Goal: Transaction & Acquisition: Book appointment/travel/reservation

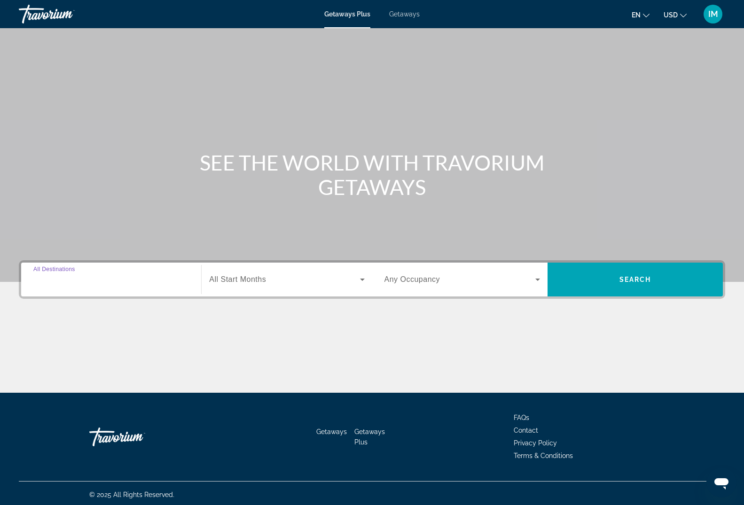
click at [94, 280] on input "Destination All Destinations" at bounding box center [111, 280] width 156 height 11
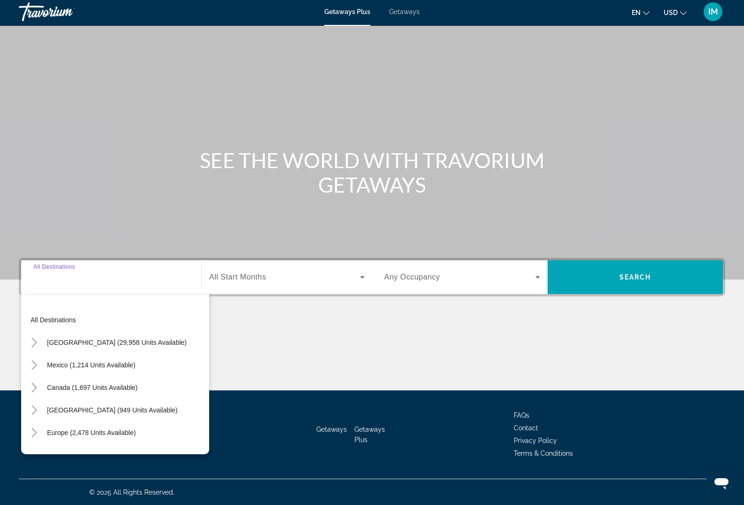
scroll to position [3, 0]
click at [35, 344] on icon "Toggle United States (29,958 units available)" at bounding box center [33, 342] width 5 height 9
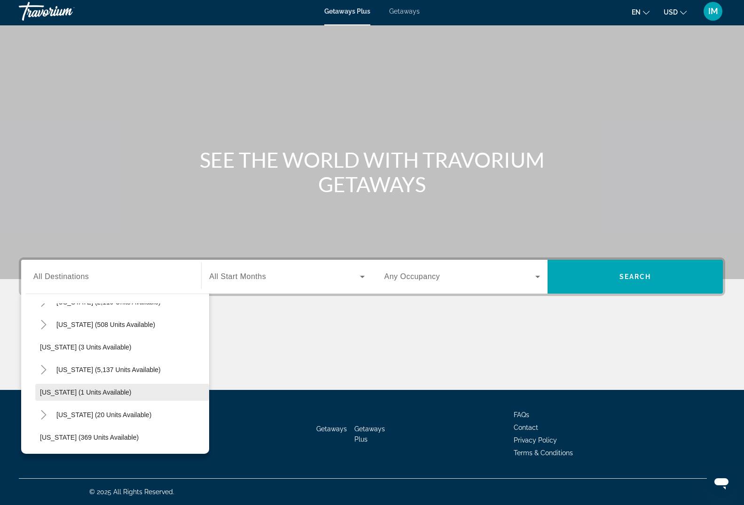
scroll to position [107, 0]
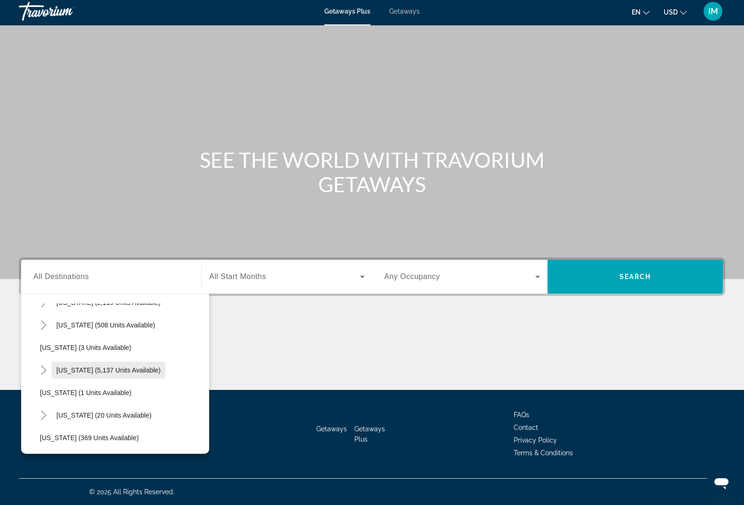
click at [80, 369] on span "[US_STATE] (5,137 units available)" at bounding box center [108, 371] width 104 height 8
type input "**********"
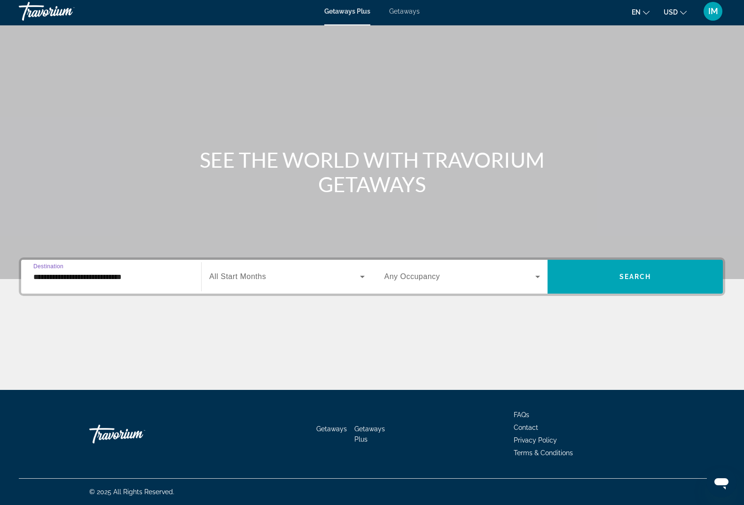
click at [307, 278] on span "Search widget" at bounding box center [284, 276] width 150 height 11
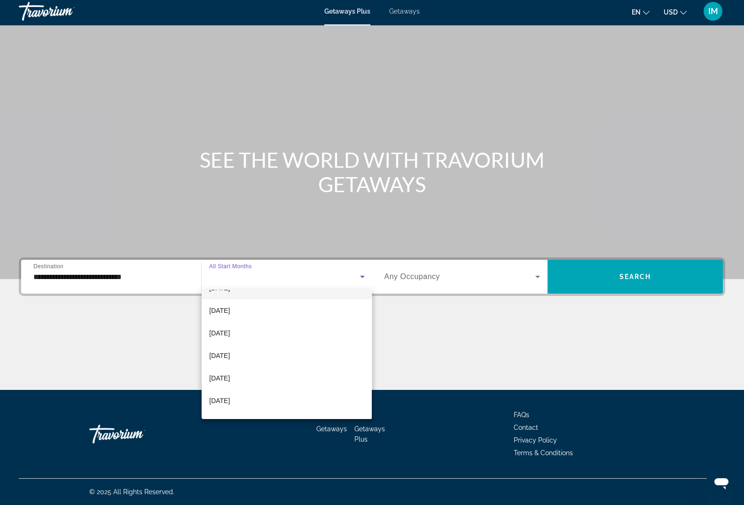
scroll to position [124, 0]
click at [226, 362] on span "[DATE]" at bounding box center [219, 361] width 21 height 11
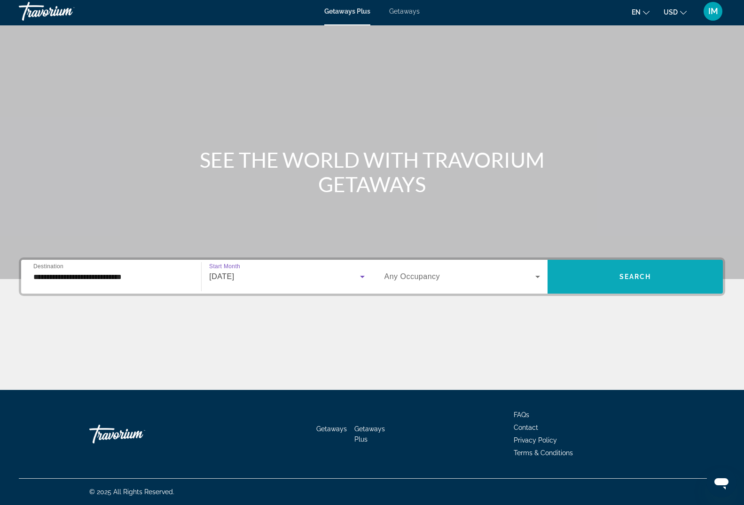
click at [645, 267] on span "Search widget" at bounding box center [635, 277] width 175 height 23
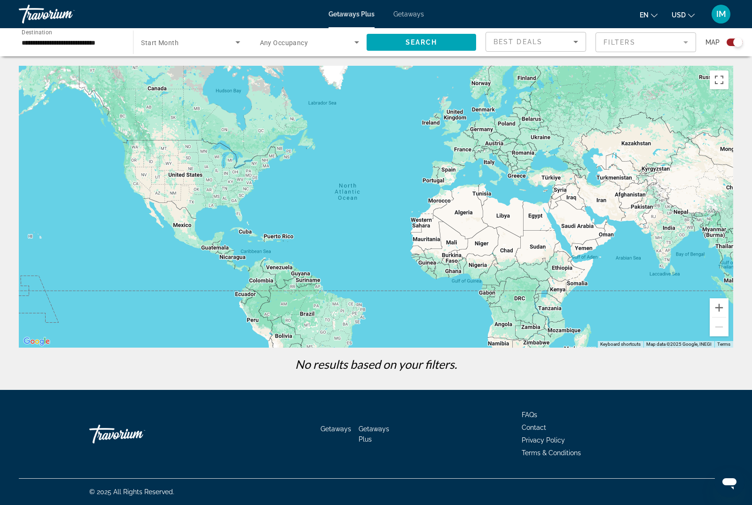
click at [406, 12] on span "Getaways" at bounding box center [408, 14] width 31 height 8
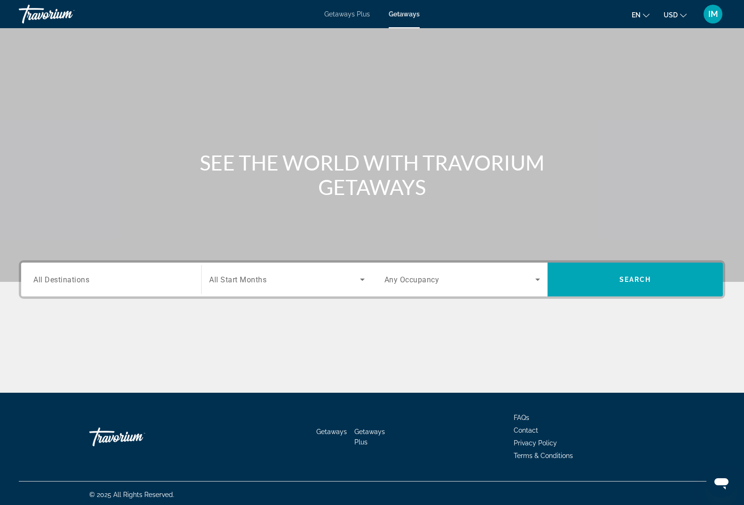
click at [83, 285] on div "Search widget" at bounding box center [111, 280] width 156 height 27
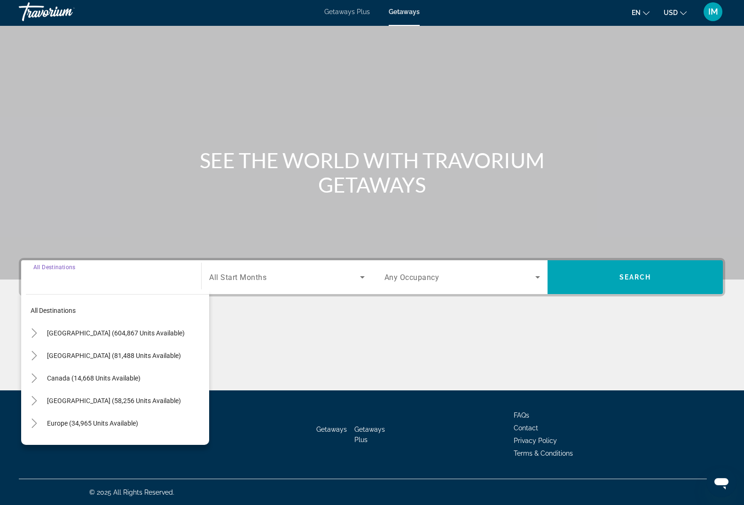
scroll to position [3, 0]
click at [33, 335] on icon "Toggle United States (604,867 units available)" at bounding box center [34, 332] width 9 height 9
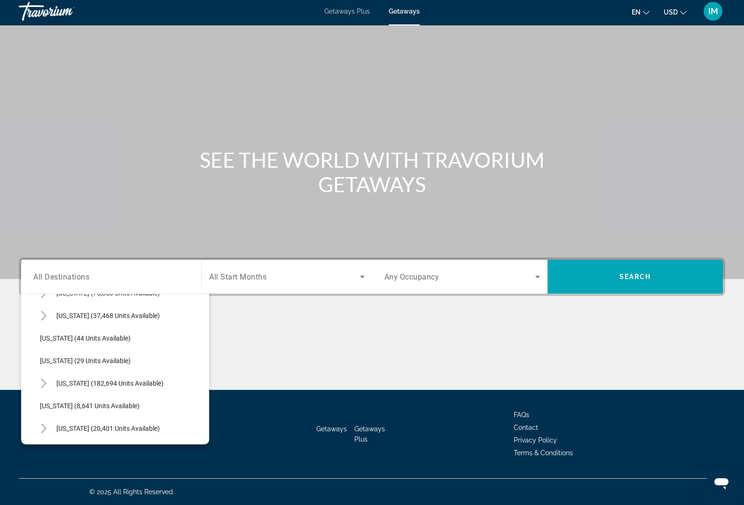
scroll to position [161, 0]
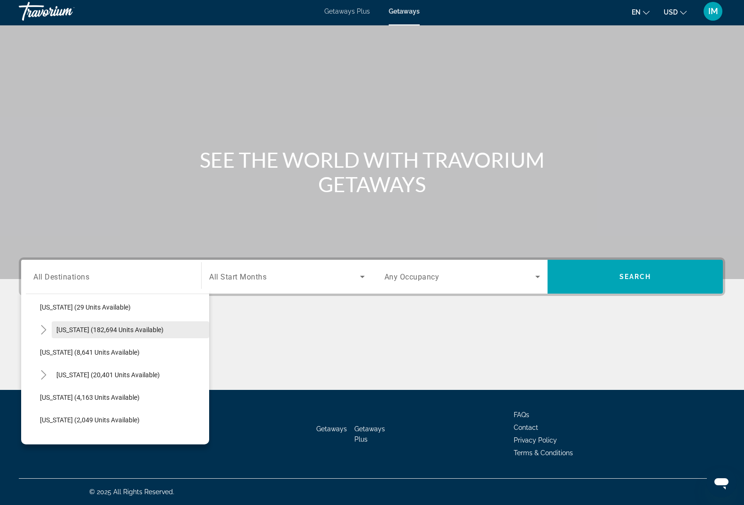
click at [98, 325] on span "Search widget" at bounding box center [130, 330] width 157 height 23
type input "**********"
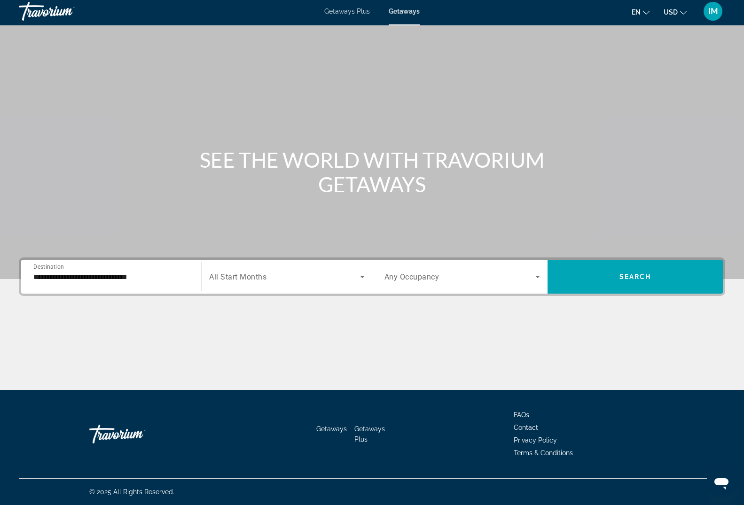
click at [312, 269] on div "Search widget" at bounding box center [286, 277] width 155 height 26
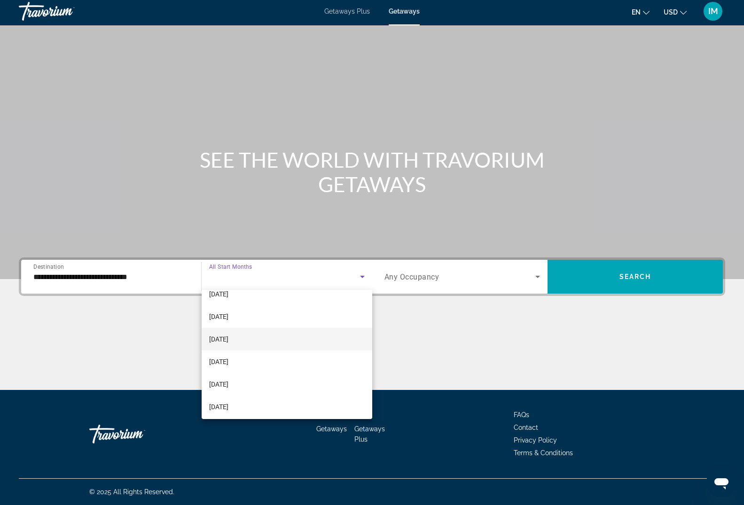
scroll to position [124, 0]
click at [228, 357] on span "[DATE]" at bounding box center [218, 361] width 19 height 11
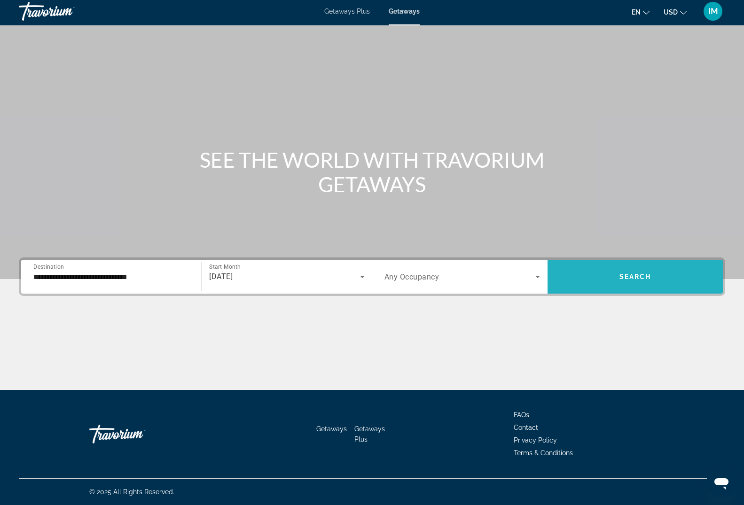
click at [641, 273] on span "Search widget" at bounding box center [635, 277] width 175 height 23
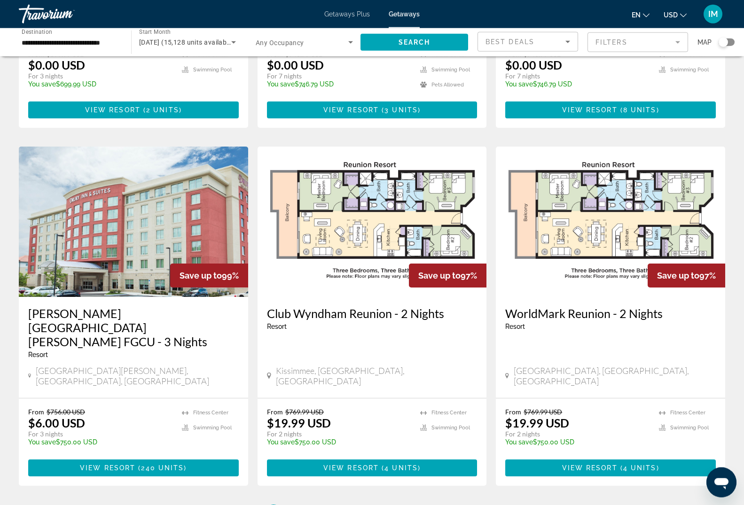
scroll to position [1007, 0]
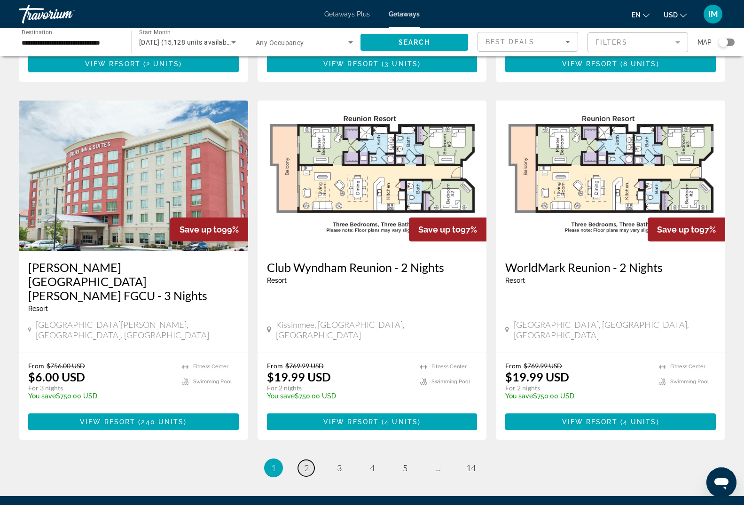
click at [301, 460] on link "page 2" at bounding box center [306, 468] width 16 height 16
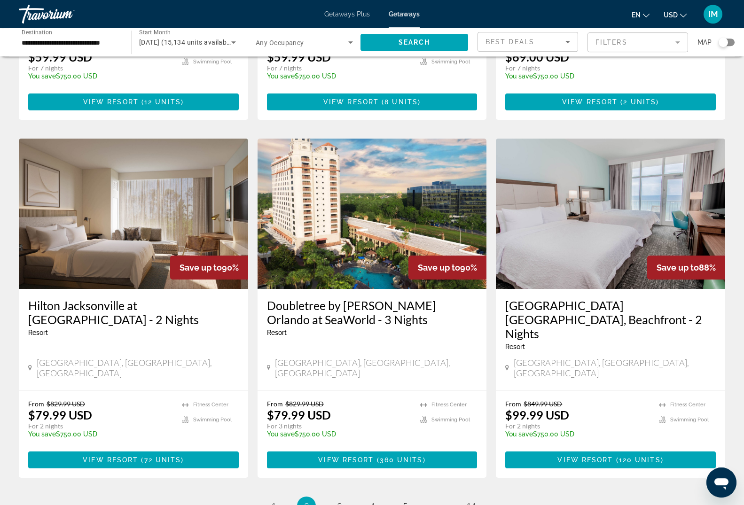
scroll to position [1072, 0]
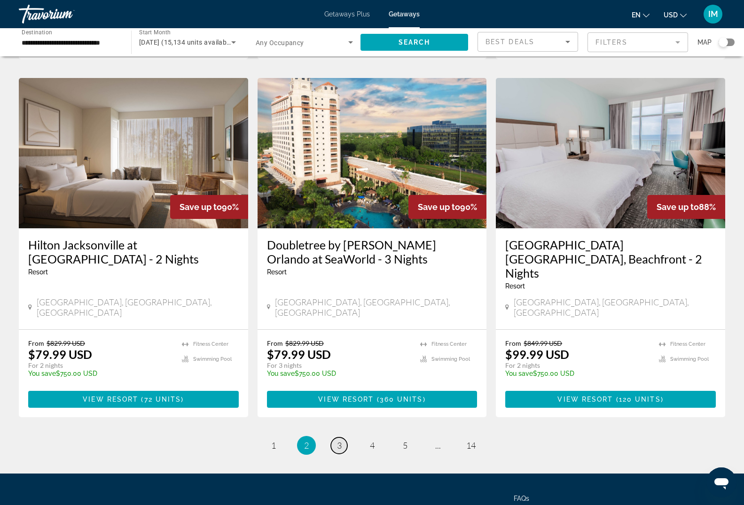
click at [336, 438] on link "page 3" at bounding box center [339, 446] width 16 height 16
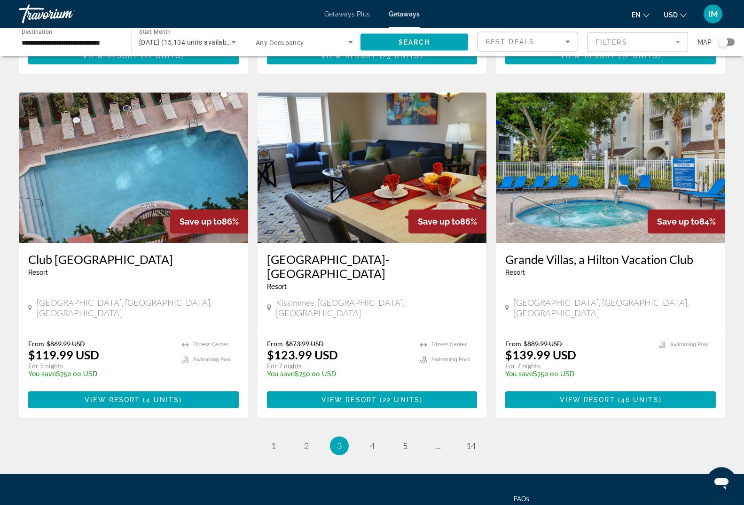
scroll to position [1044, 0]
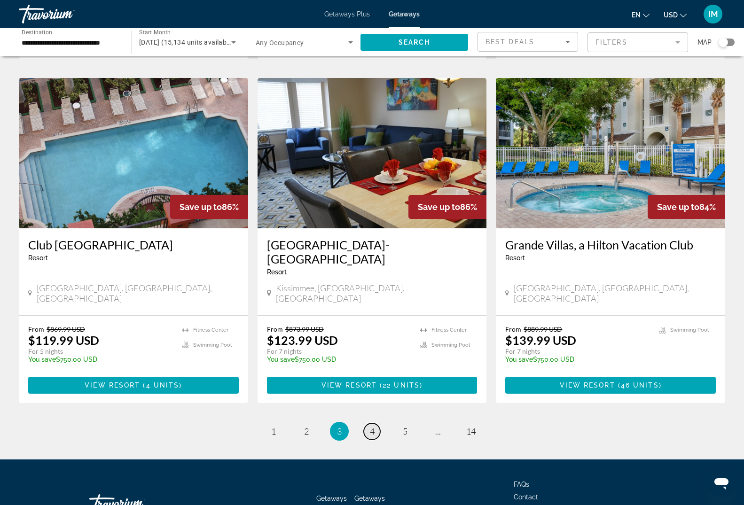
click at [370, 426] on span "4" at bounding box center [372, 431] width 5 height 10
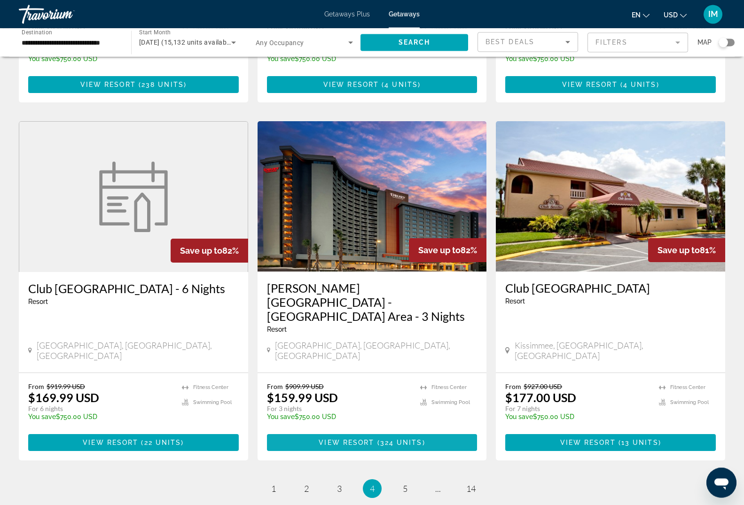
scroll to position [982, 0]
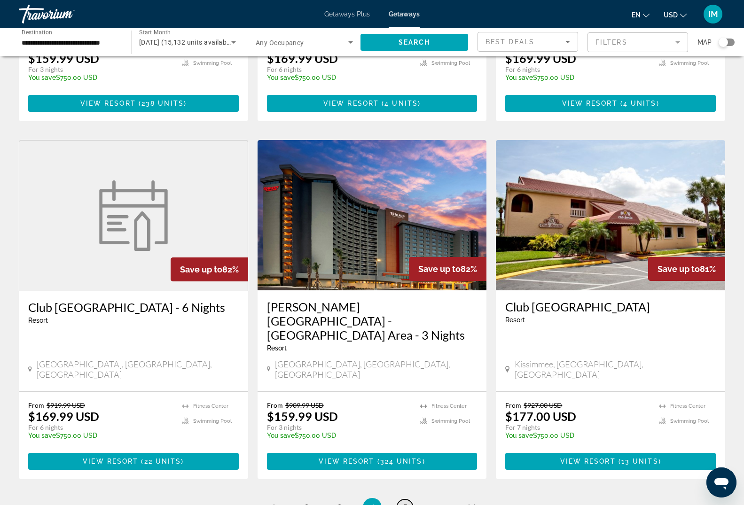
click at [402, 500] on link "page 5" at bounding box center [405, 508] width 16 height 16
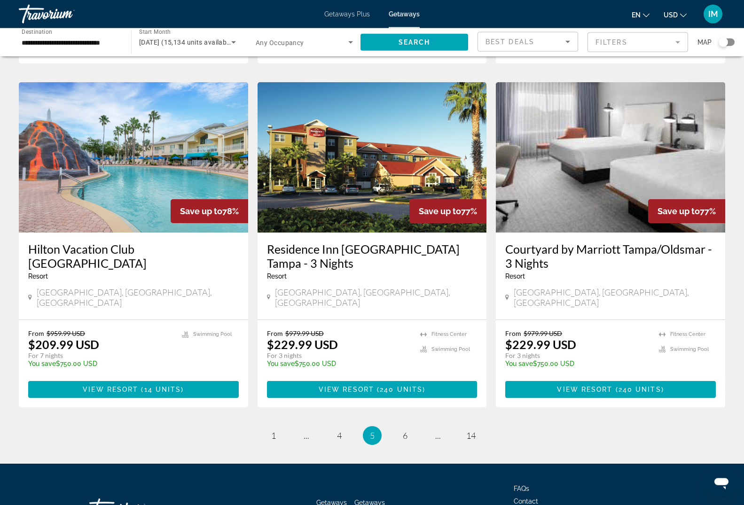
scroll to position [1058, 0]
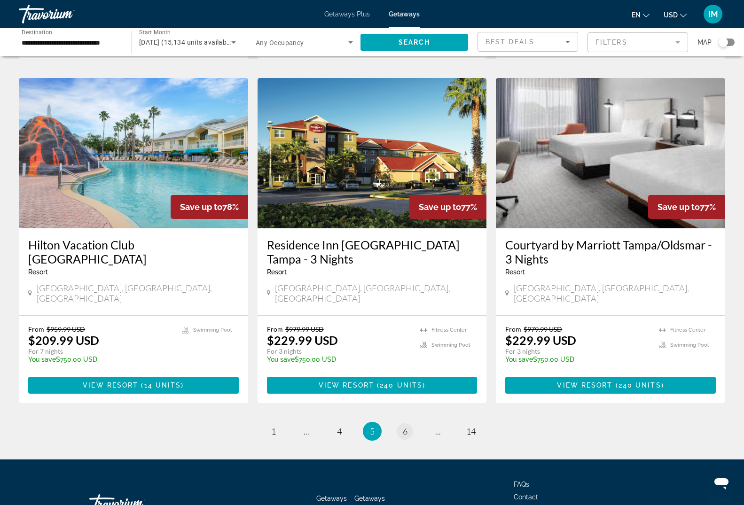
click at [412, 422] on ul "5 / 14 page 1 page ... page 4 You're on page 5 page 6 page ... page 14" at bounding box center [372, 431] width 707 height 19
click at [407, 426] on span "6" at bounding box center [405, 431] width 5 height 10
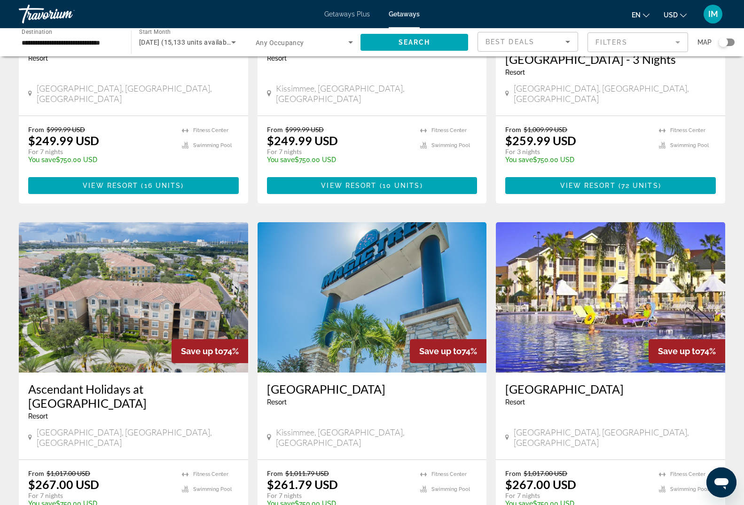
scroll to position [575, 0]
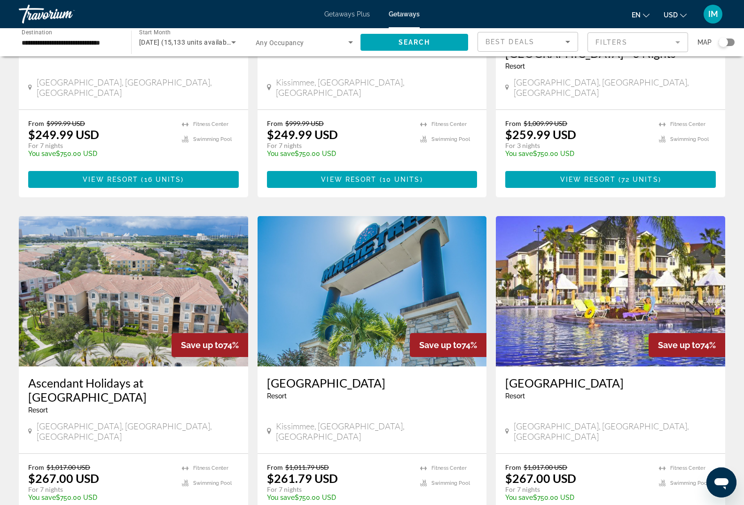
click at [365, 278] on img "Main content" at bounding box center [372, 291] width 229 height 150
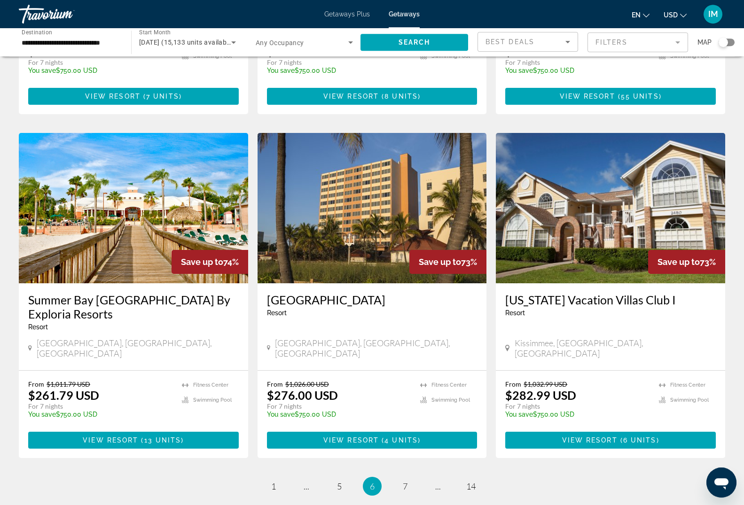
scroll to position [1072, 0]
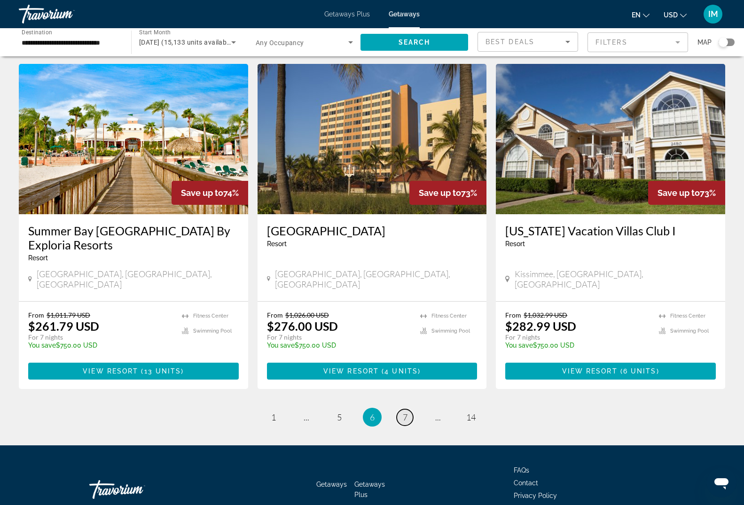
click at [405, 412] on span "7" at bounding box center [405, 417] width 5 height 10
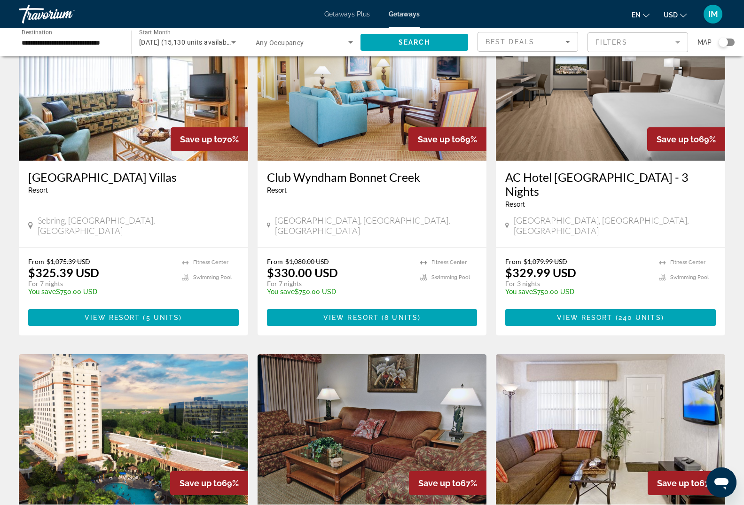
scroll to position [719, 0]
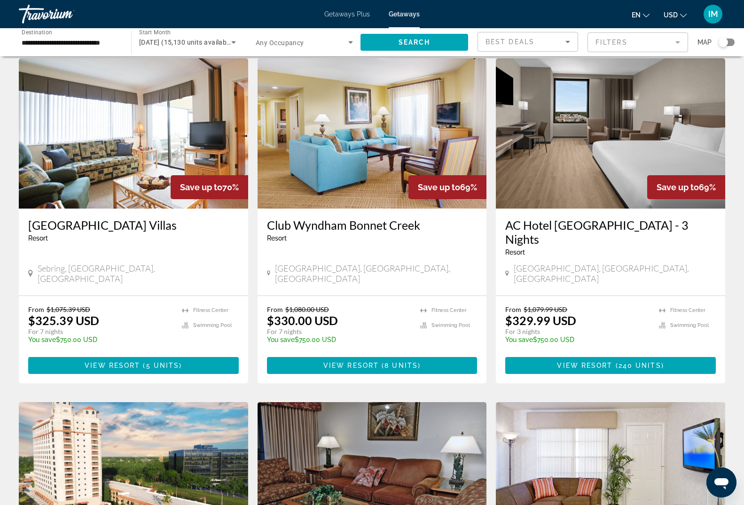
click at [347, 130] on img "Main content" at bounding box center [372, 133] width 229 height 150
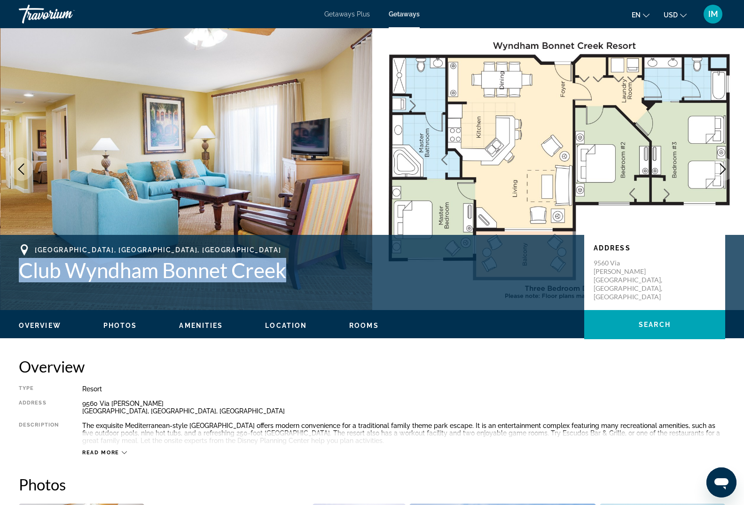
drag, startPoint x: 18, startPoint y: 269, endPoint x: 294, endPoint y: 277, distance: 276.1
click at [294, 277] on div "[GEOGRAPHIC_DATA], [GEOGRAPHIC_DATA], [GEOGRAPHIC_DATA] Club [GEOGRAPHIC_DATA] …" at bounding box center [372, 272] width 744 height 56
copy h1 "Club Wyndham Bonnet Creek"
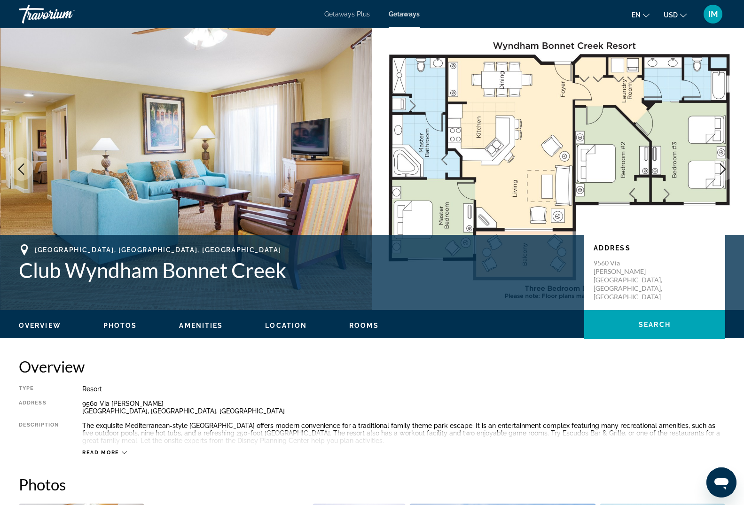
click at [536, 385] on div "Overview Type Resort All-Inclusive No All-Inclusive Address [STREET_ADDRESS][PE…" at bounding box center [372, 406] width 707 height 99
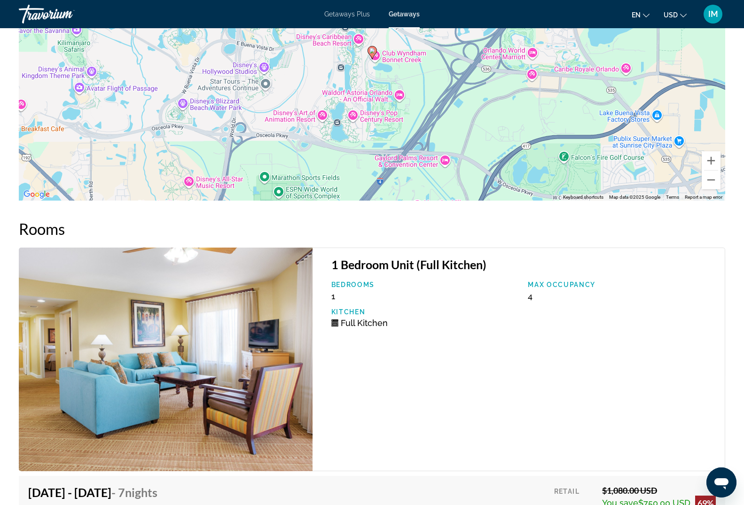
scroll to position [1678, 0]
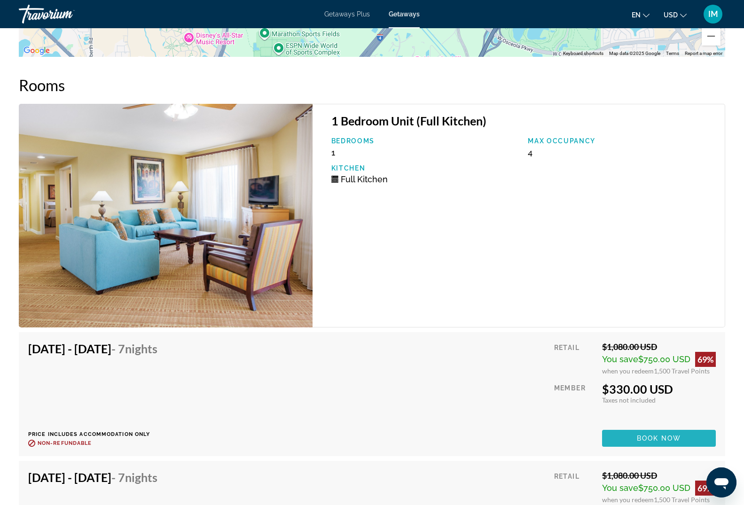
click at [631, 441] on span "Main content" at bounding box center [659, 438] width 114 height 23
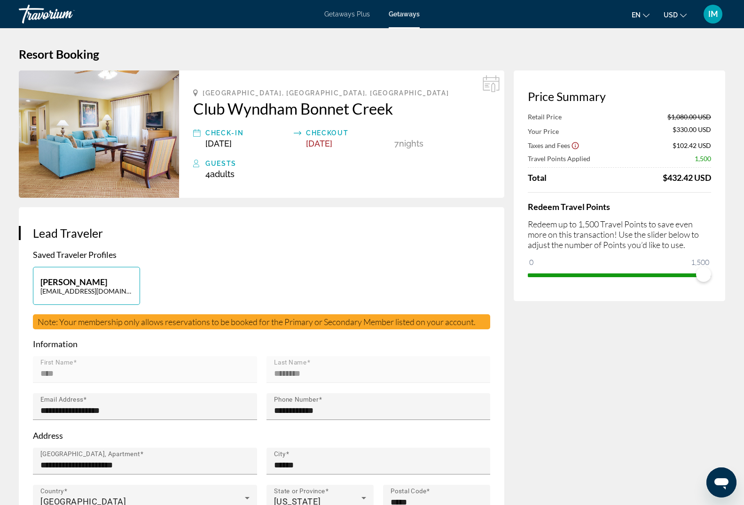
click at [531, 275] on div "Price Summary Retail Price $1,080.00 USD Your Price $330.00 USD Taxes and Fees …" at bounding box center [620, 186] width 212 height 231
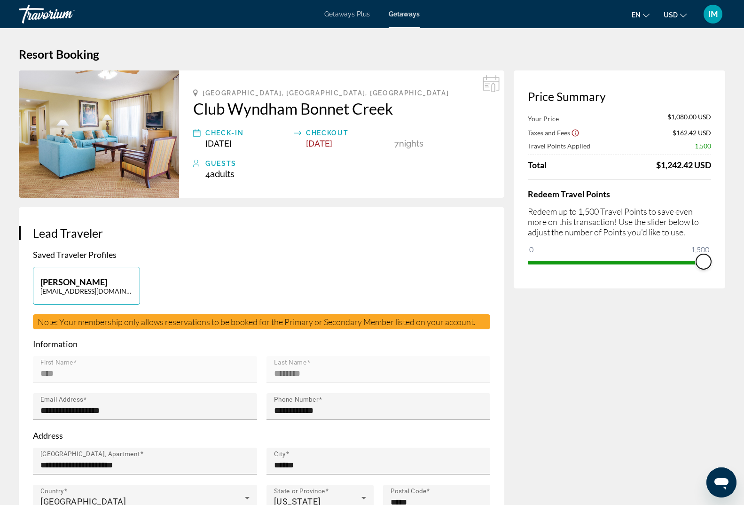
drag, startPoint x: 541, startPoint y: 252, endPoint x: 734, endPoint y: 259, distance: 192.9
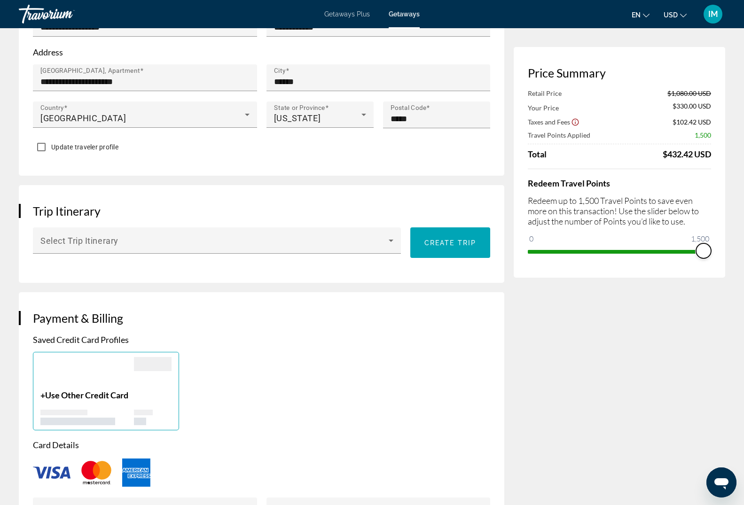
scroll to position [96, 0]
